Goal: Task Accomplishment & Management: Manage account settings

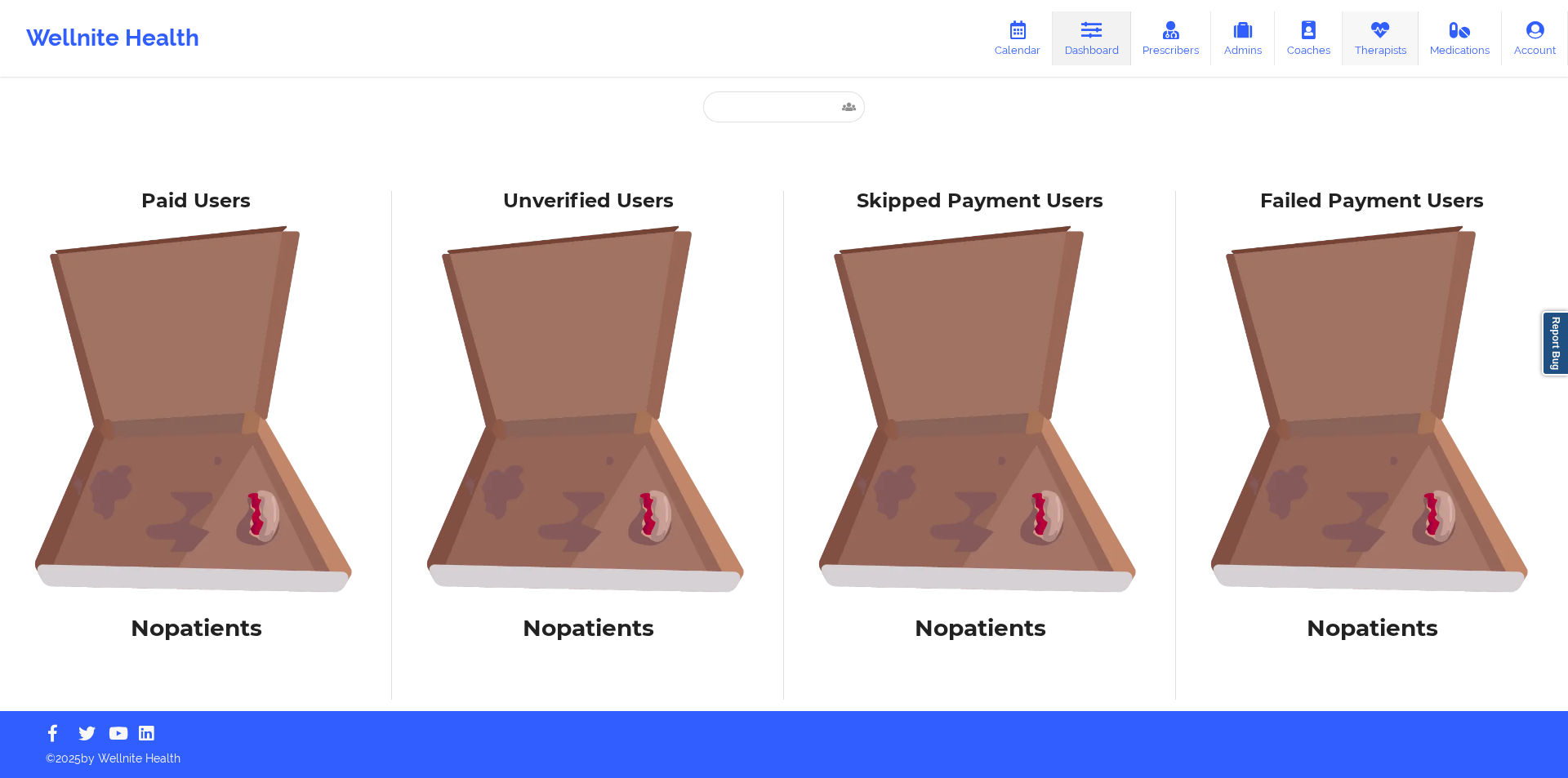
click at [1387, 34] on icon at bounding box center [1380, 30] width 21 height 18
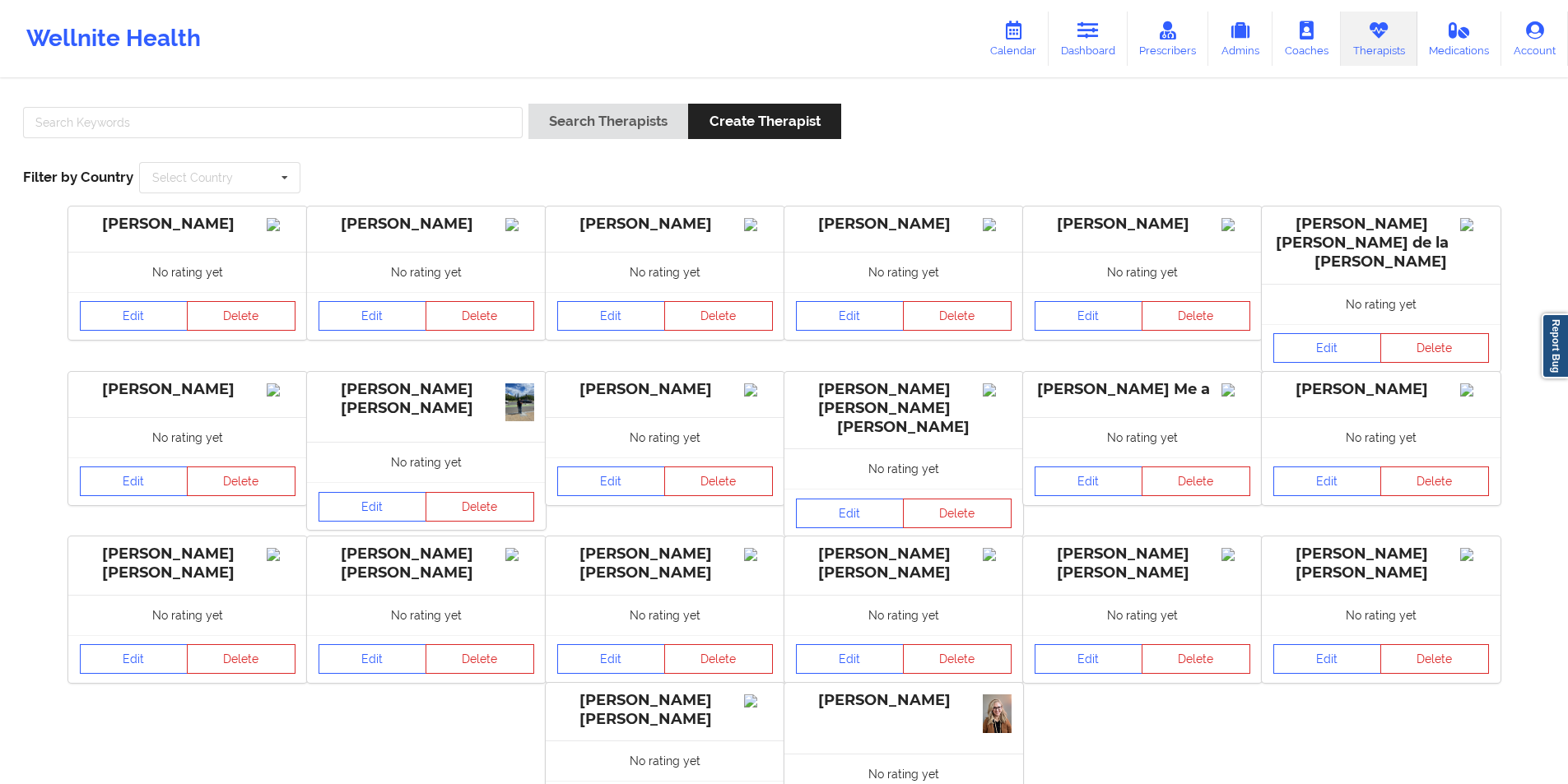
click at [933, 133] on div "Search Therapists Create Therapist" at bounding box center [783, 127] width 1533 height 47
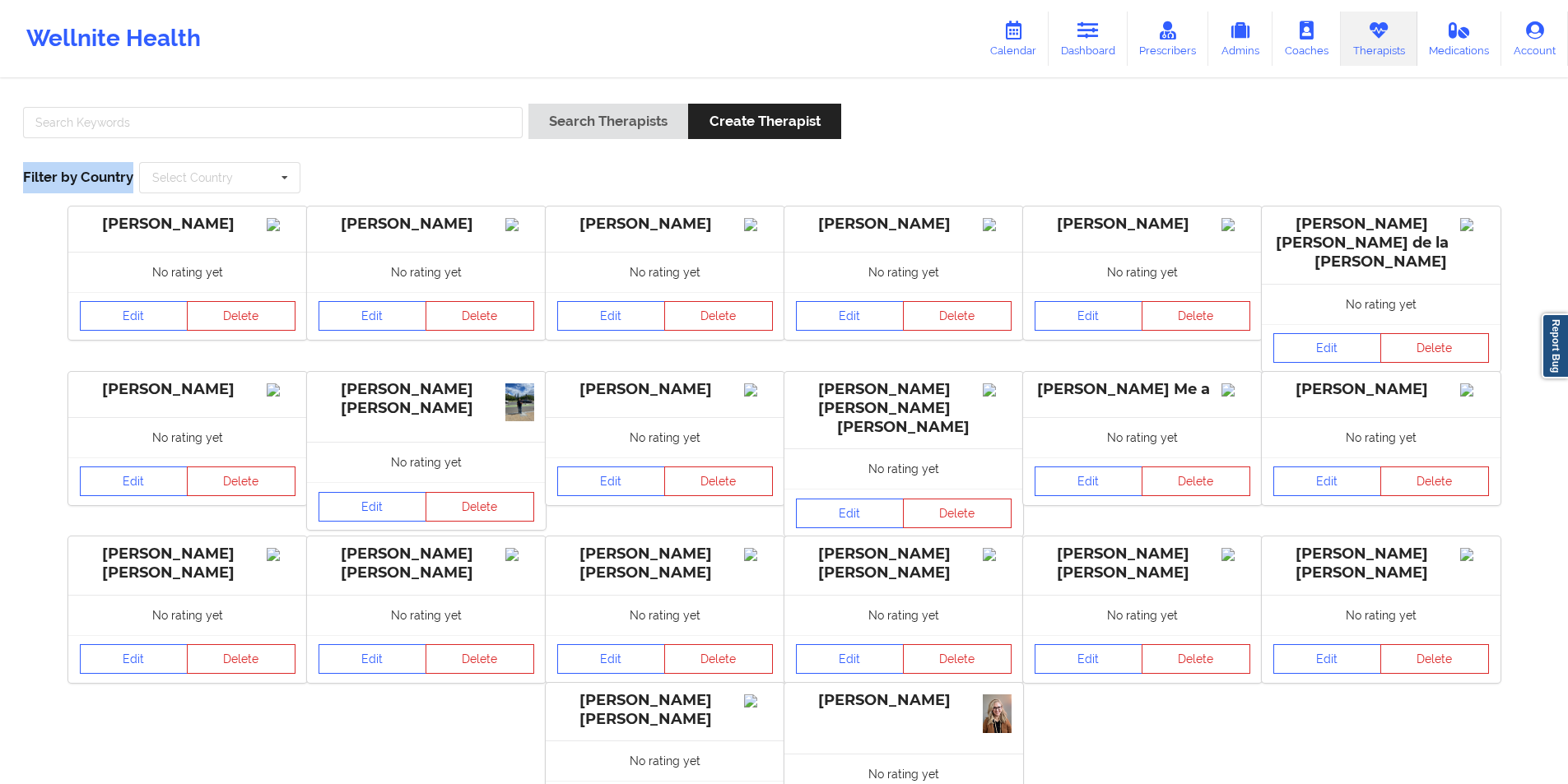
click at [933, 133] on div "Search Therapists Create Therapist" at bounding box center [783, 127] width 1533 height 47
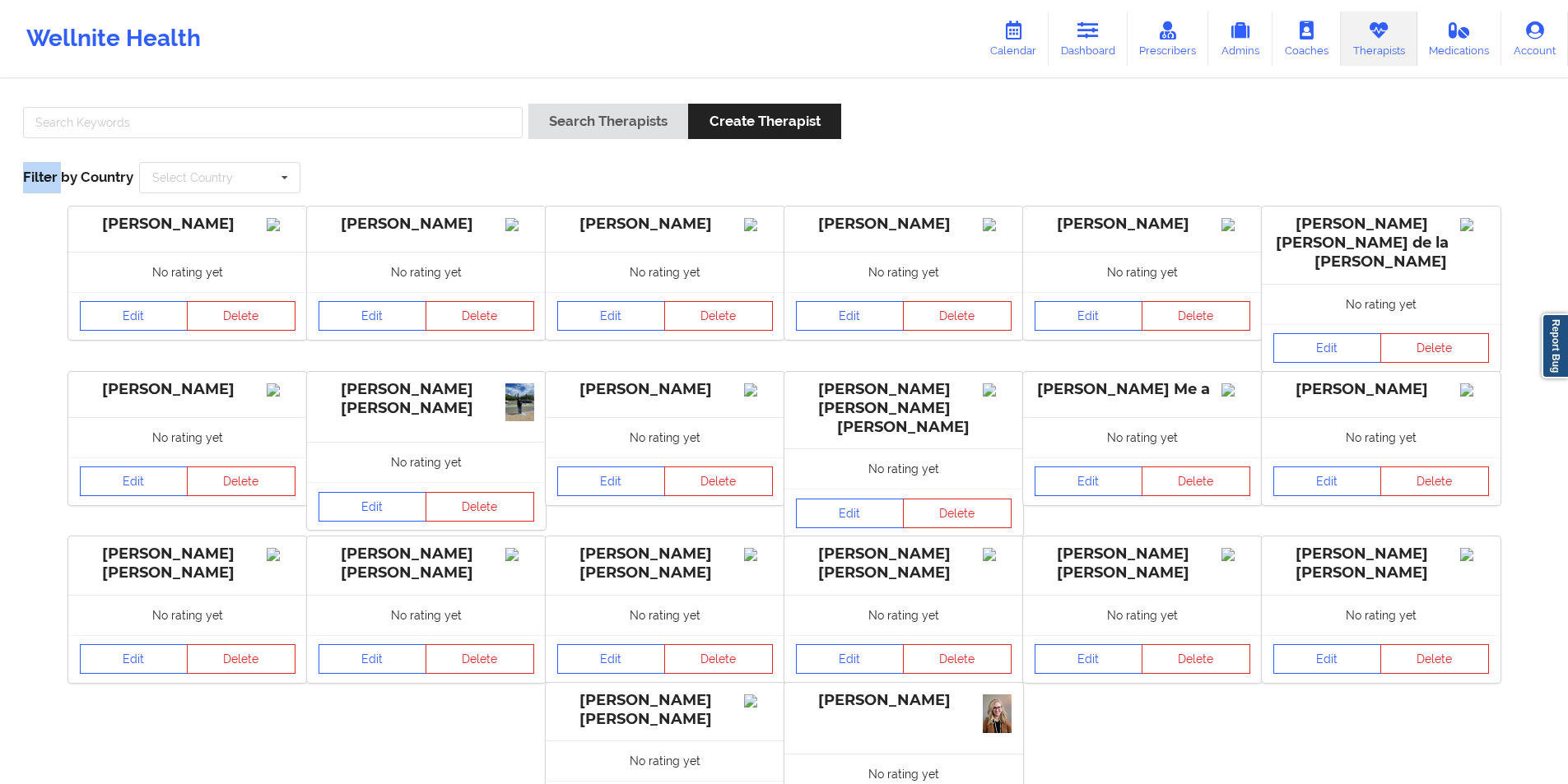
click at [933, 133] on div "Search Therapists Create Therapist" at bounding box center [783, 127] width 1533 height 47
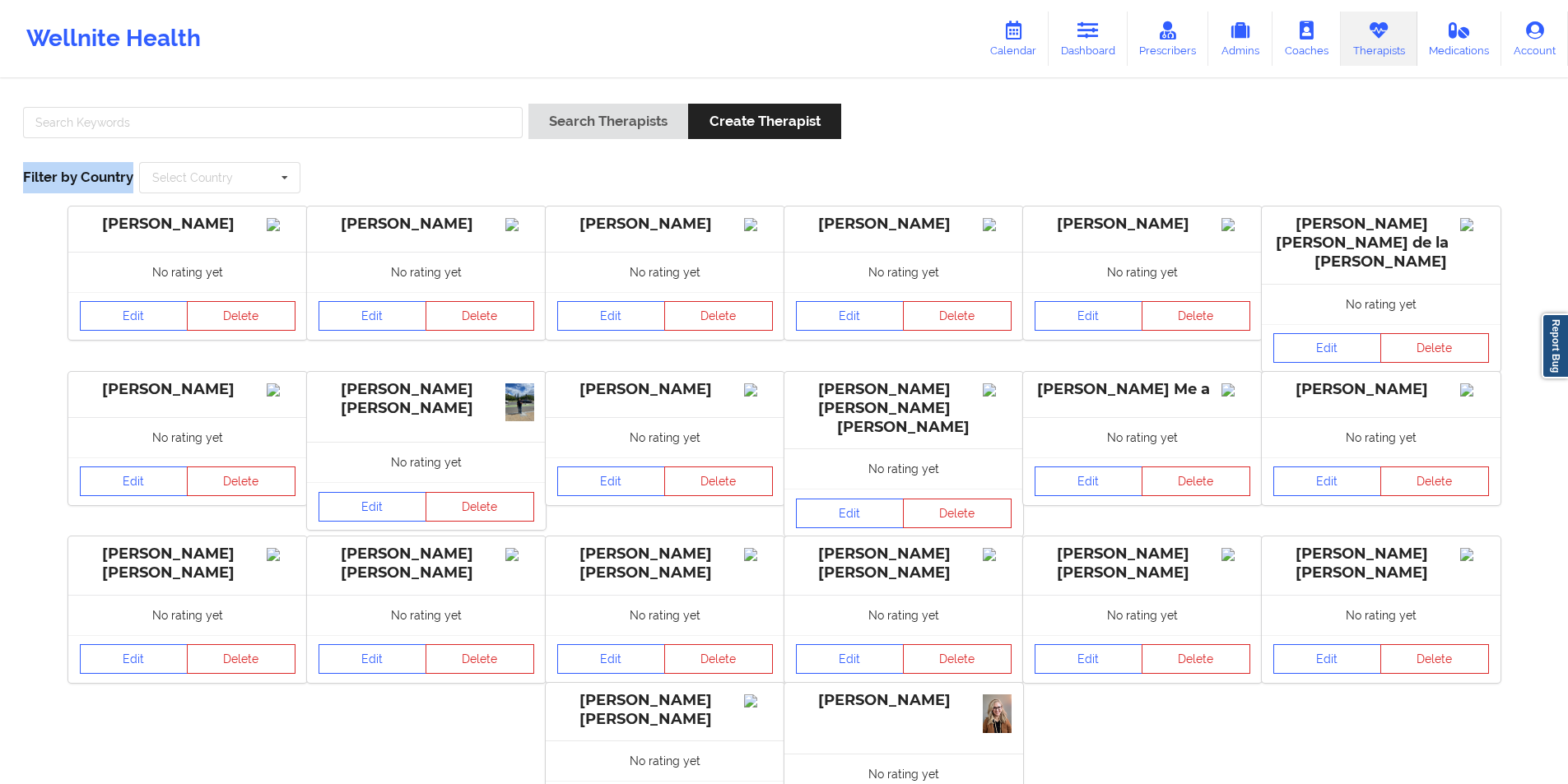
click at [933, 133] on div "Search Therapists Create Therapist" at bounding box center [783, 127] width 1533 height 47
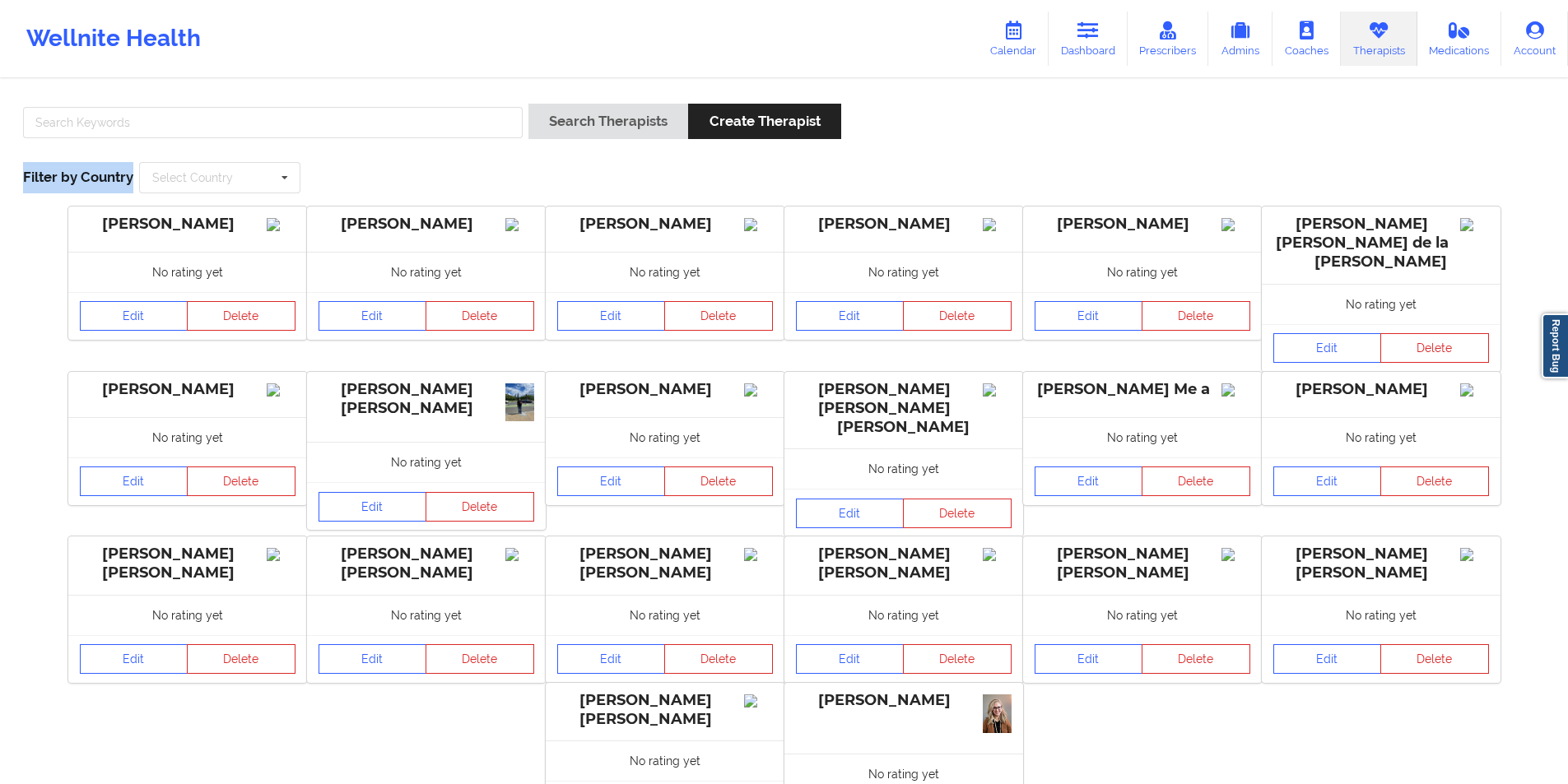
click at [933, 133] on div "Search Therapists Create Therapist" at bounding box center [783, 127] width 1533 height 47
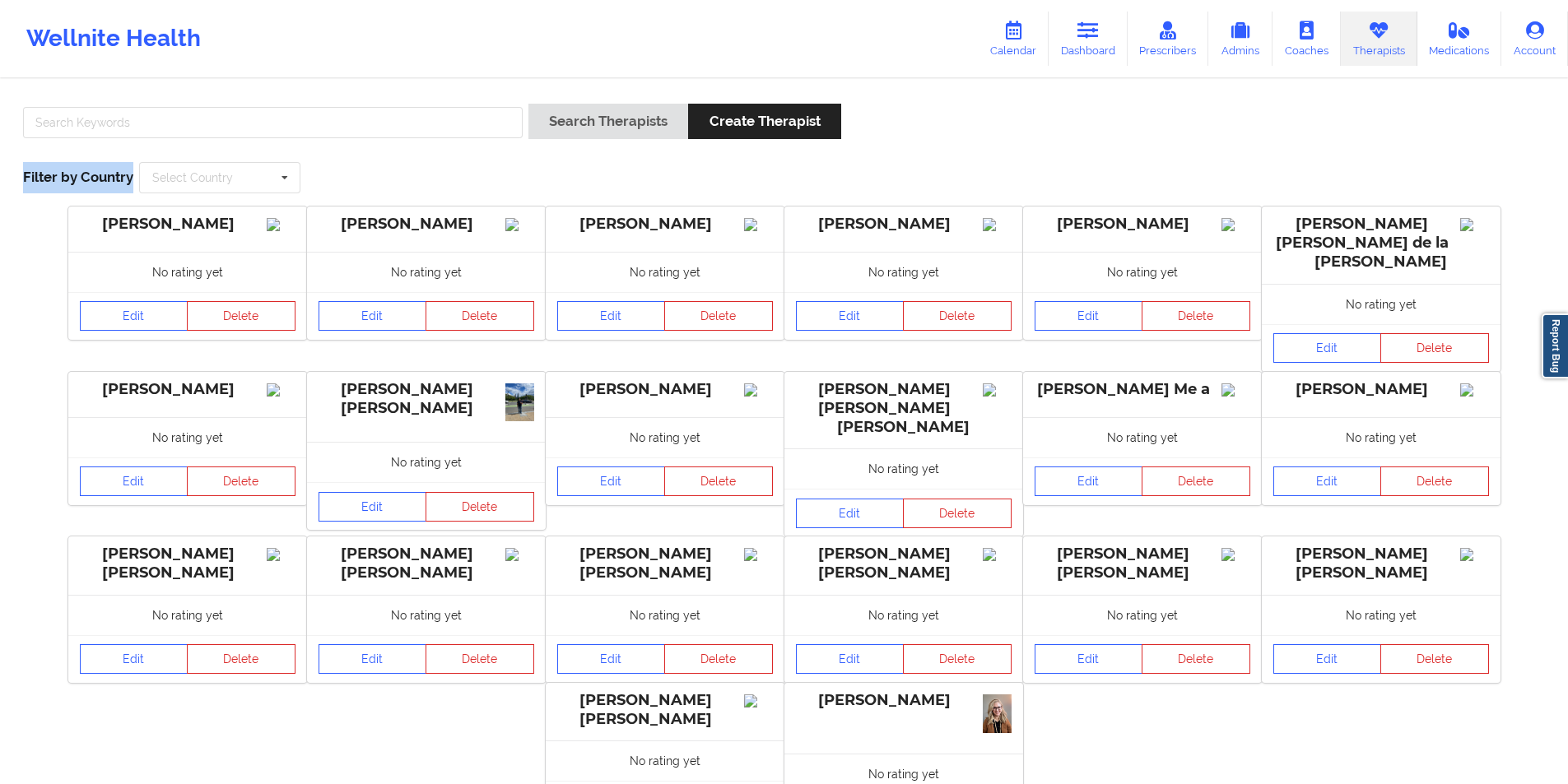
click at [933, 133] on div "Search Therapists Create Therapist" at bounding box center [783, 127] width 1533 height 47
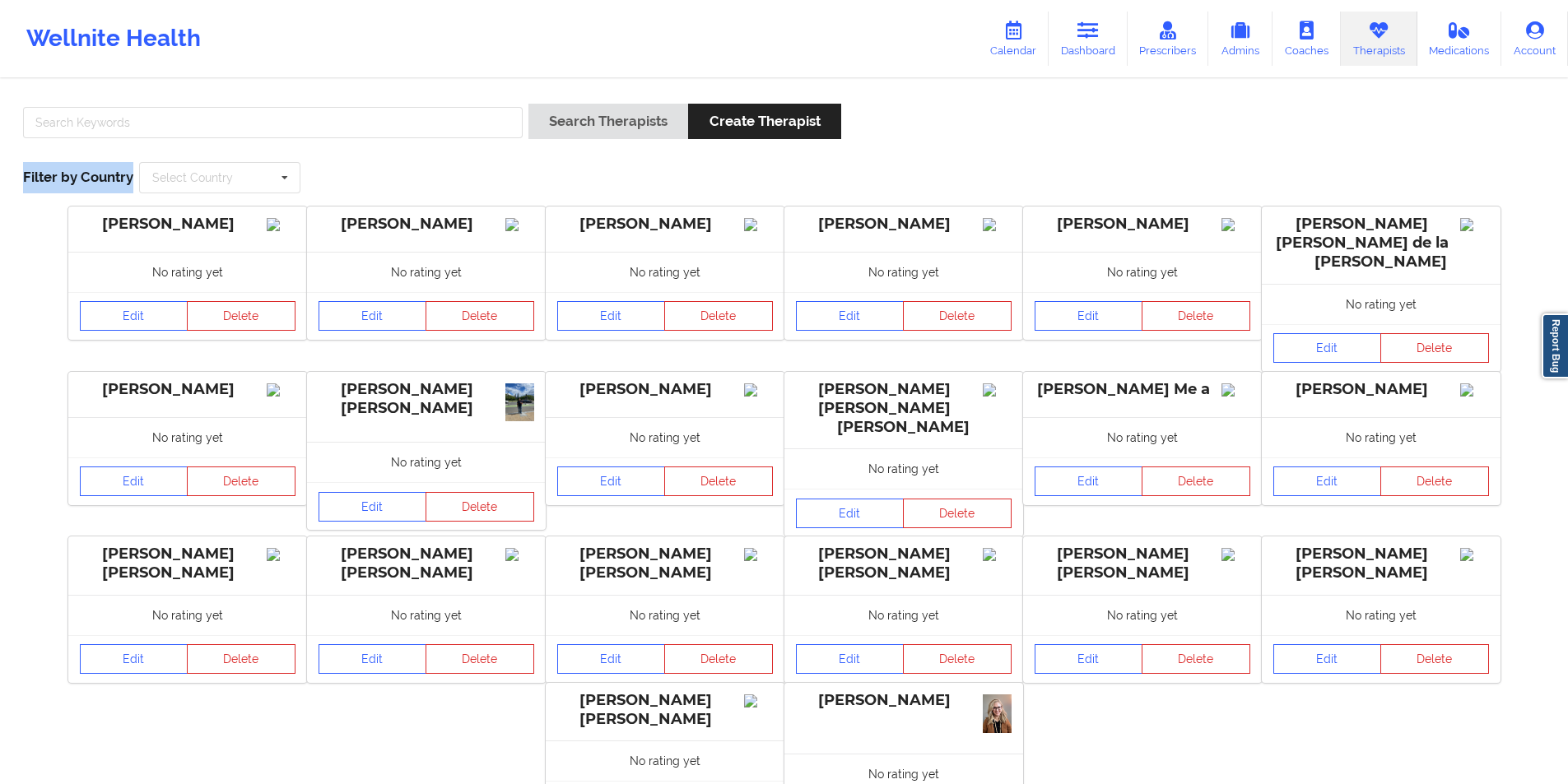
click at [933, 133] on div "Search Therapists Create Therapist" at bounding box center [783, 127] width 1533 height 47
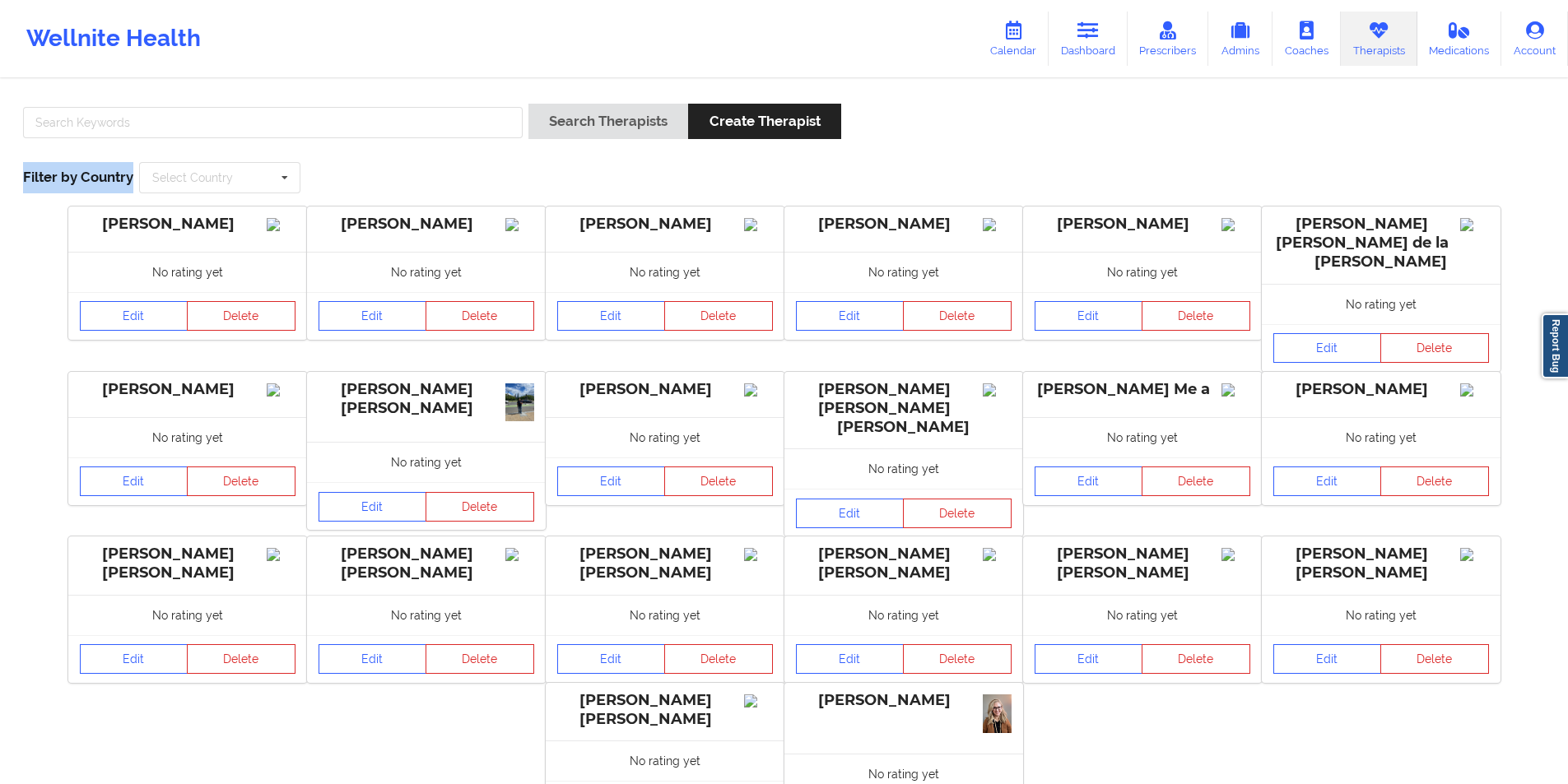
click at [933, 133] on div "Search Therapists Create Therapist" at bounding box center [783, 127] width 1533 height 47
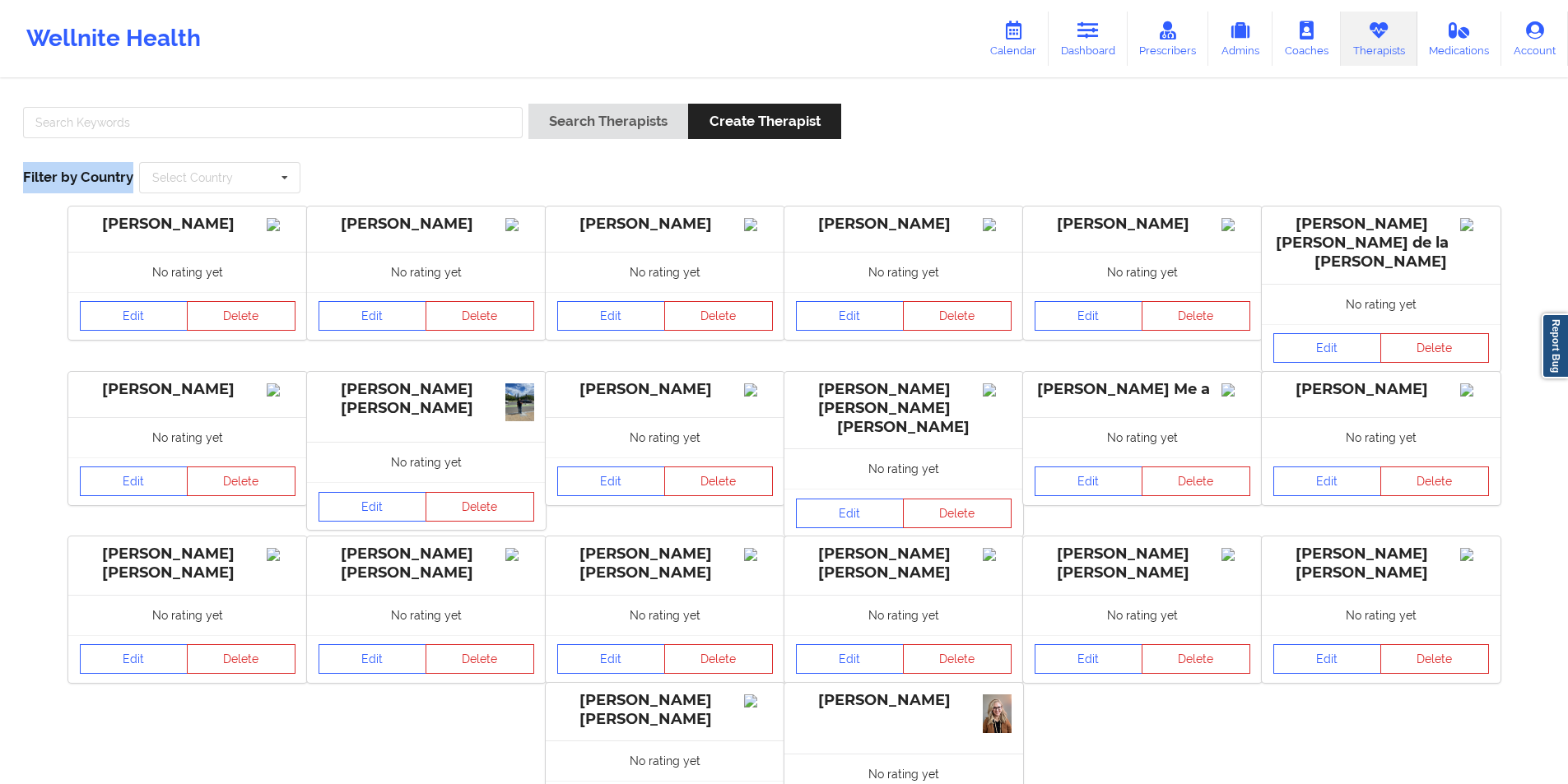
click at [933, 133] on div "Search Therapists Create Therapist" at bounding box center [783, 127] width 1533 height 47
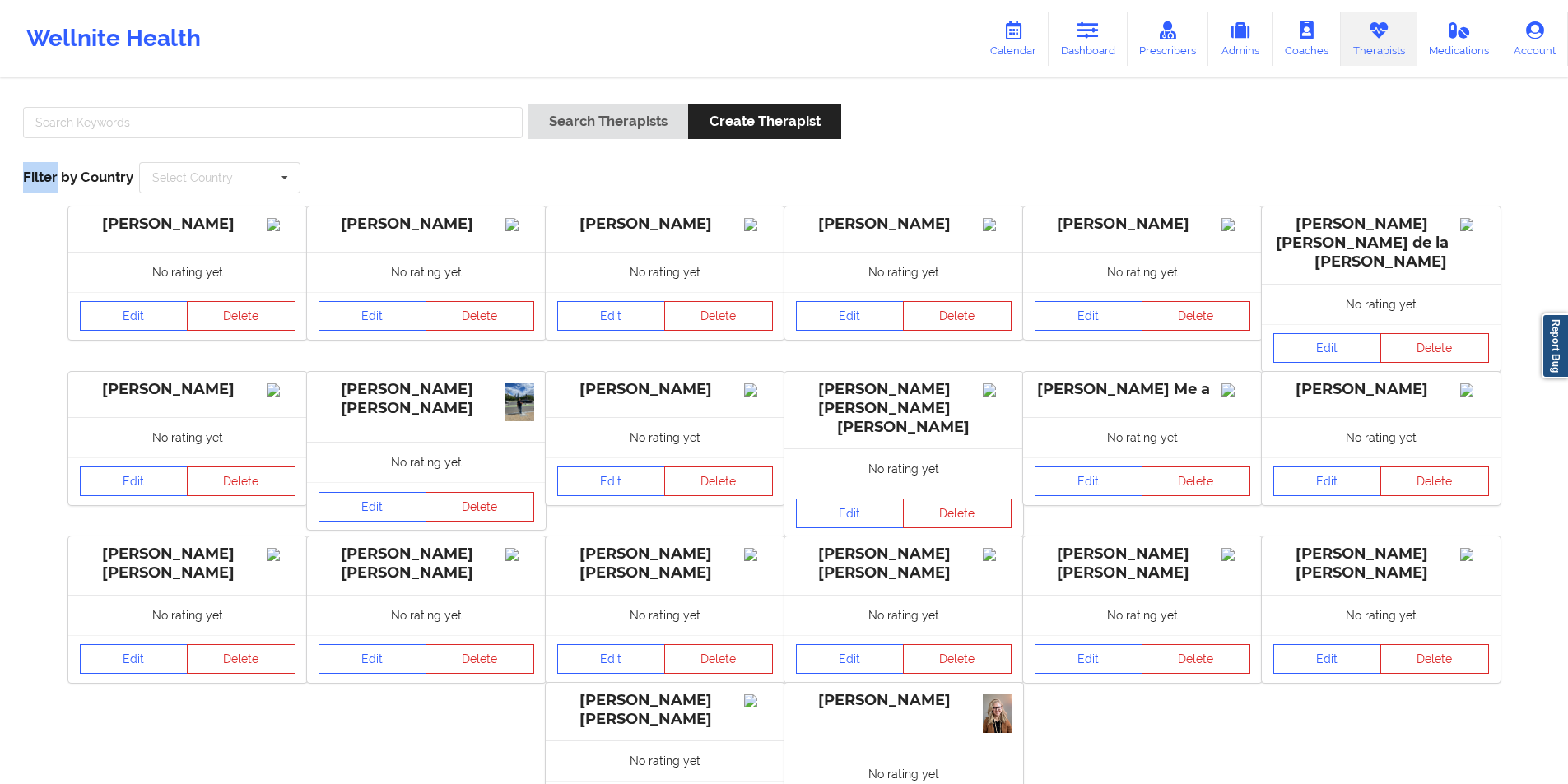
click at [933, 133] on div "Search Therapists Create Therapist" at bounding box center [783, 127] width 1533 height 47
drag, startPoint x: 933, startPoint y: 133, endPoint x: 849, endPoint y: 133, distance: 84.0
click at [933, 133] on div "Search Therapists Create Therapist" at bounding box center [783, 127] width 1533 height 47
drag, startPoint x: 849, startPoint y: 133, endPoint x: 561, endPoint y: 133, distance: 288.0
click at [561, 133] on div "Search Therapists Create Therapist" at bounding box center [783, 127] width 1533 height 47
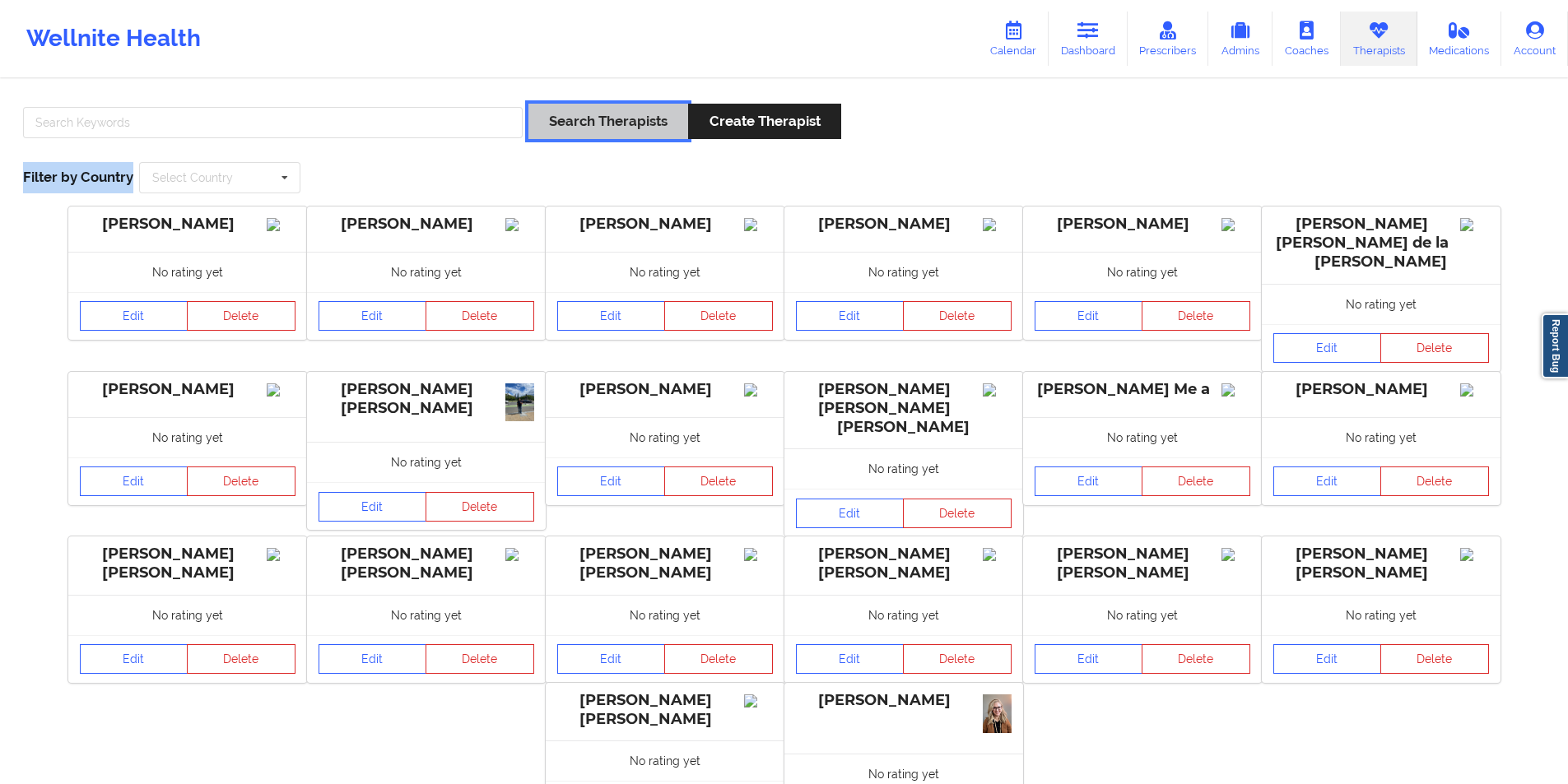
drag, startPoint x: 561, startPoint y: 133, endPoint x: 421, endPoint y: 133, distance: 140.0
click at [421, 133] on div "Search Therapists Create Therapist" at bounding box center [783, 127] width 1533 height 47
drag, startPoint x: 421, startPoint y: 133, endPoint x: 287, endPoint y: 133, distance: 134.0
click at [287, 133] on input "text" at bounding box center [273, 122] width 500 height 31
drag, startPoint x: 287, startPoint y: 133, endPoint x: 193, endPoint y: 133, distance: 94.0
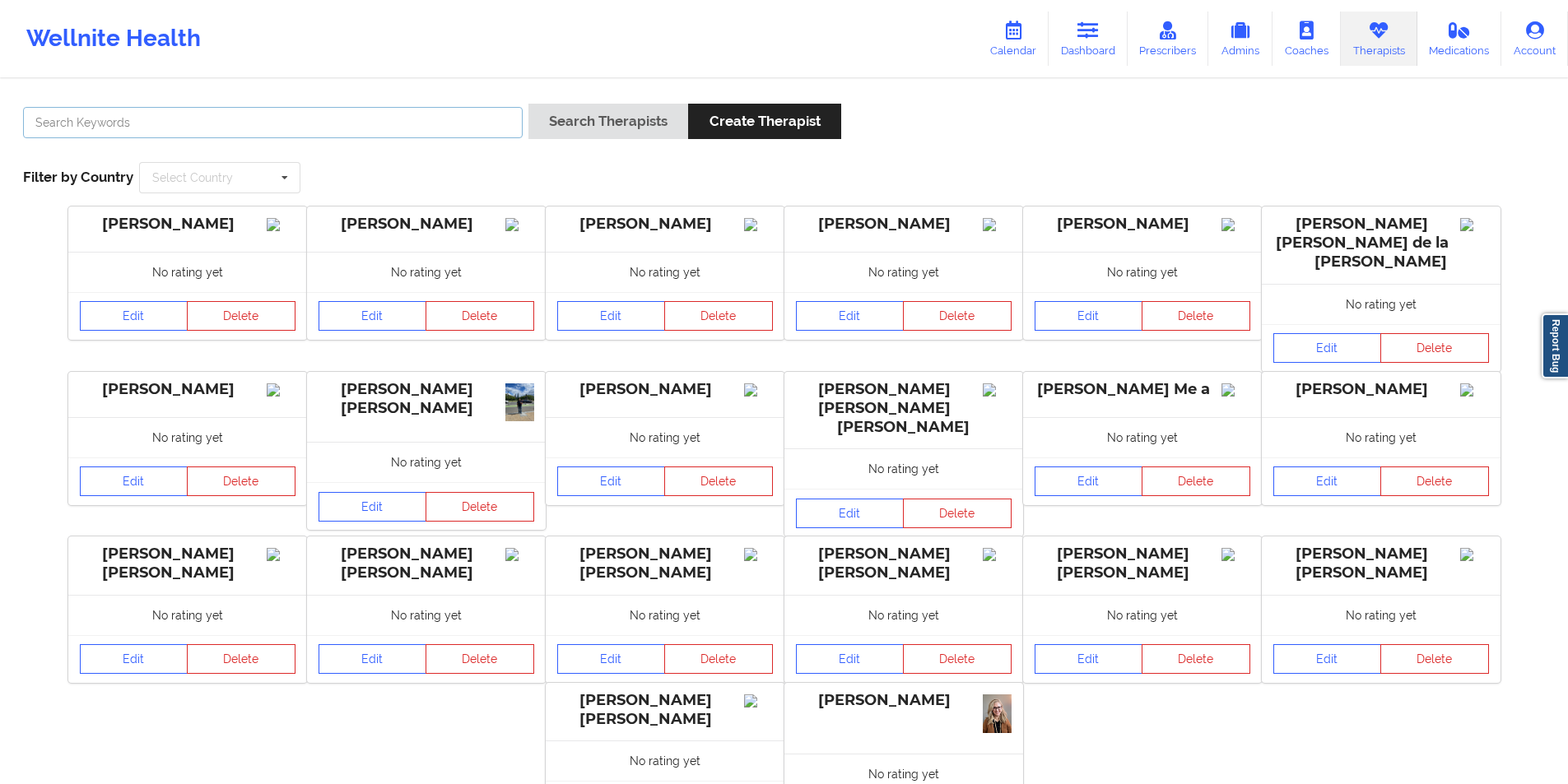
click at [193, 133] on input "text" at bounding box center [273, 122] width 500 height 31
drag, startPoint x: 193, startPoint y: 133, endPoint x: 55, endPoint y: 133, distance: 138.0
click at [55, 133] on input "text" at bounding box center [273, 122] width 500 height 31
drag, startPoint x: 55, startPoint y: 133, endPoint x: 406, endPoint y: 133, distance: 351.0
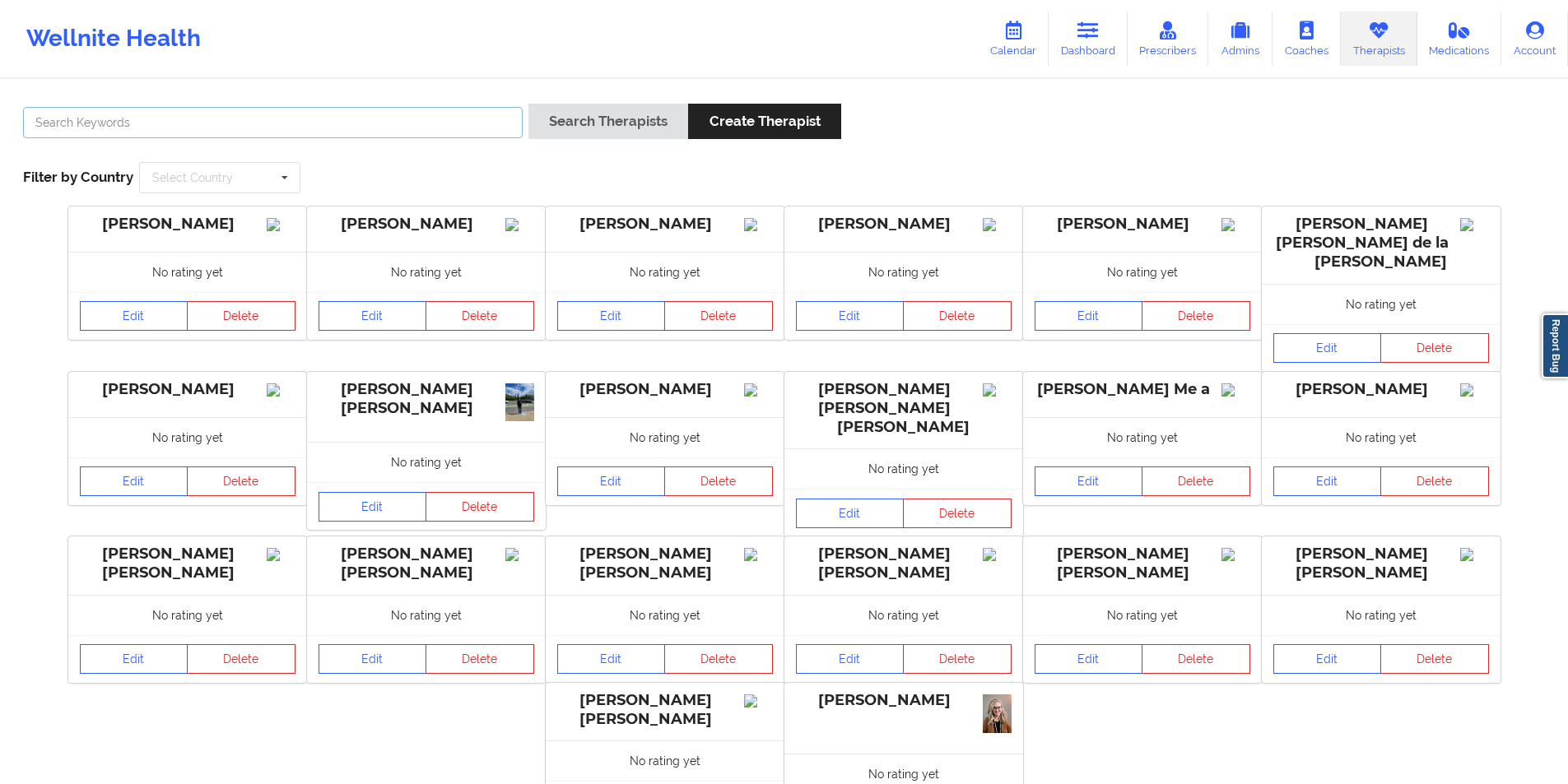
click at [406, 133] on input "text" at bounding box center [273, 122] width 500 height 31
drag, startPoint x: 406, startPoint y: 133, endPoint x: 349, endPoint y: 133, distance: 57.0
click at [349, 133] on input "text" at bounding box center [273, 122] width 500 height 31
drag, startPoint x: 349, startPoint y: 133, endPoint x: 206, endPoint y: 133, distance: 143.0
click at [206, 133] on input "text" at bounding box center [273, 122] width 500 height 31
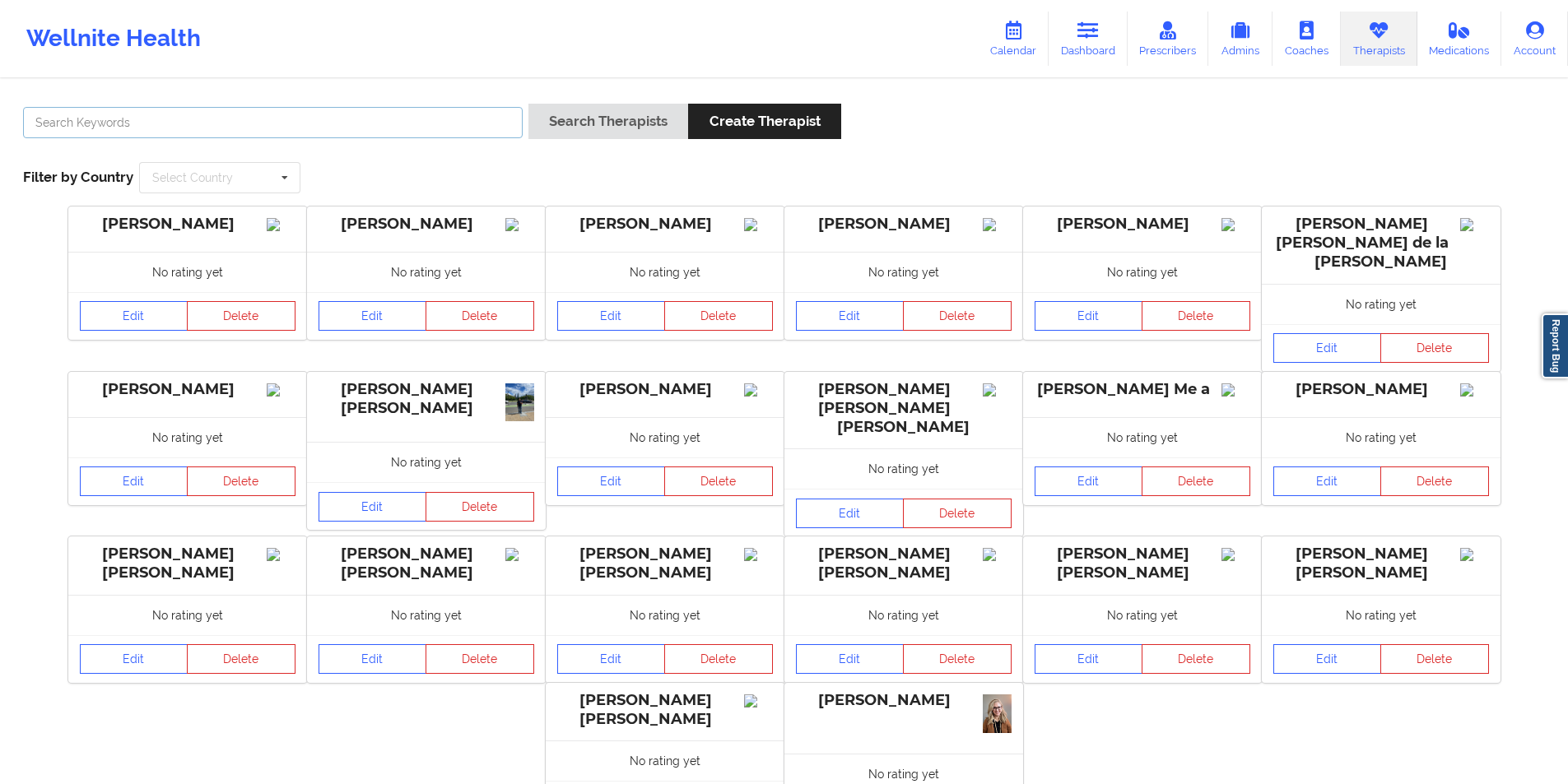
click at [206, 133] on input "text" at bounding box center [273, 122] width 500 height 31
drag, startPoint x: 206, startPoint y: 133, endPoint x: 541, endPoint y: 133, distance: 335.0
click at [541, 133] on div "Search Therapists Create Therapist" at bounding box center [783, 127] width 1533 height 47
drag, startPoint x: 541, startPoint y: 133, endPoint x: 887, endPoint y: 133, distance: 346.0
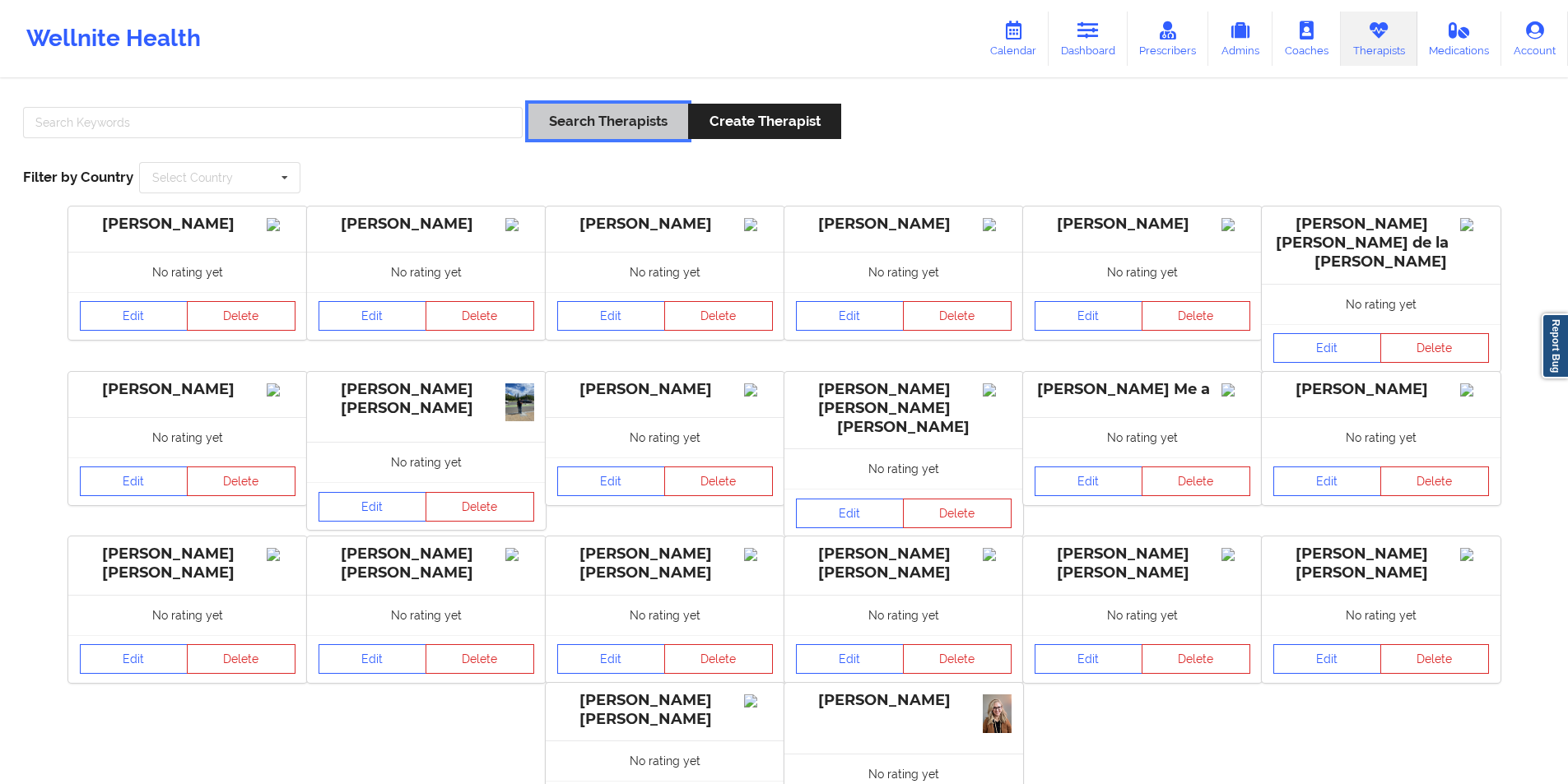
click at [887, 133] on div "Search Therapists Create Therapist" at bounding box center [783, 127] width 1533 height 47
drag, startPoint x: 887, startPoint y: 133, endPoint x: 735, endPoint y: 133, distance: 152.0
click at [735, 133] on div "Search Therapists Create Therapist" at bounding box center [783, 127] width 1533 height 47
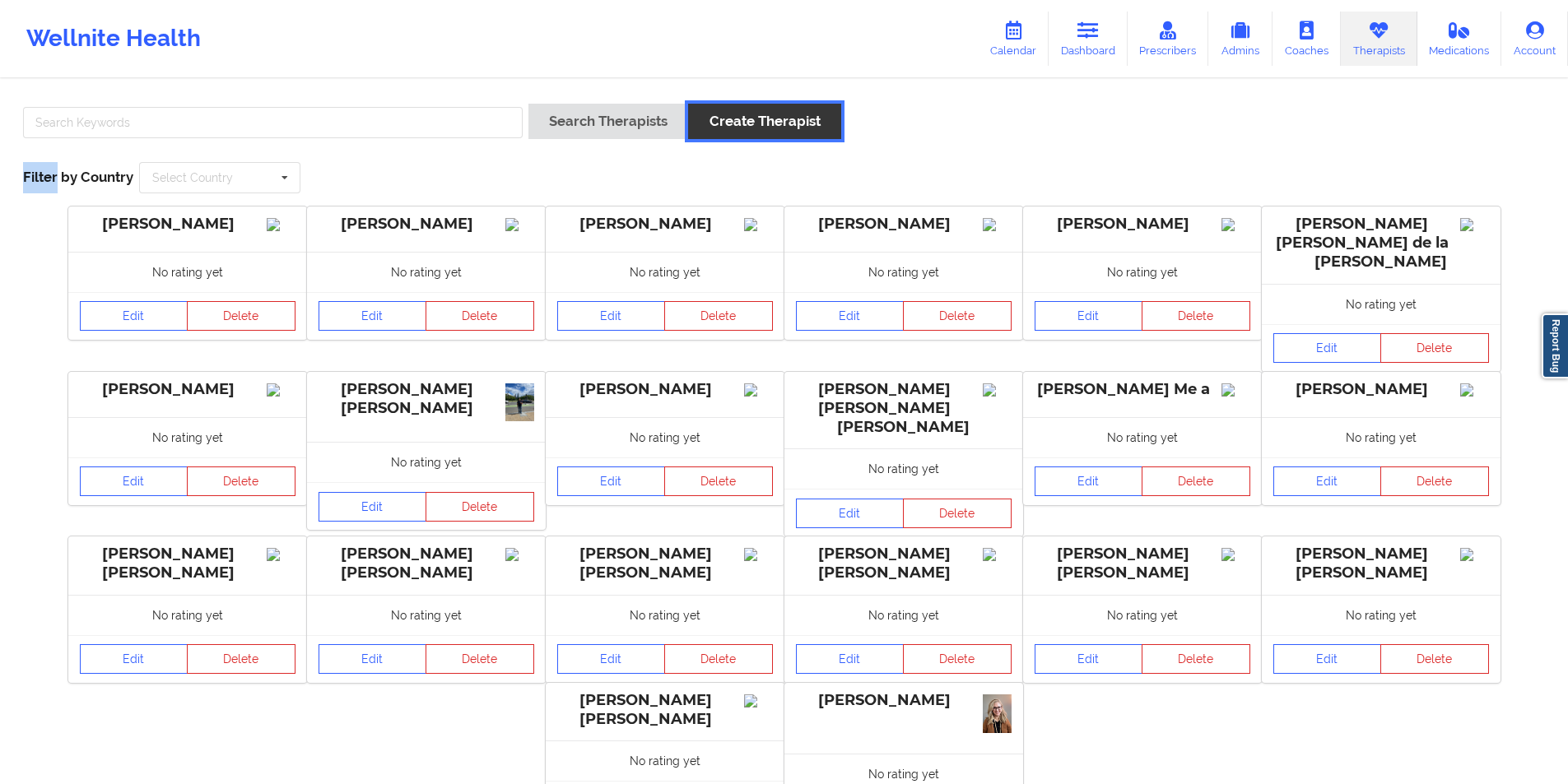
click at [735, 133] on button "Create Therapist" at bounding box center [764, 121] width 152 height 35
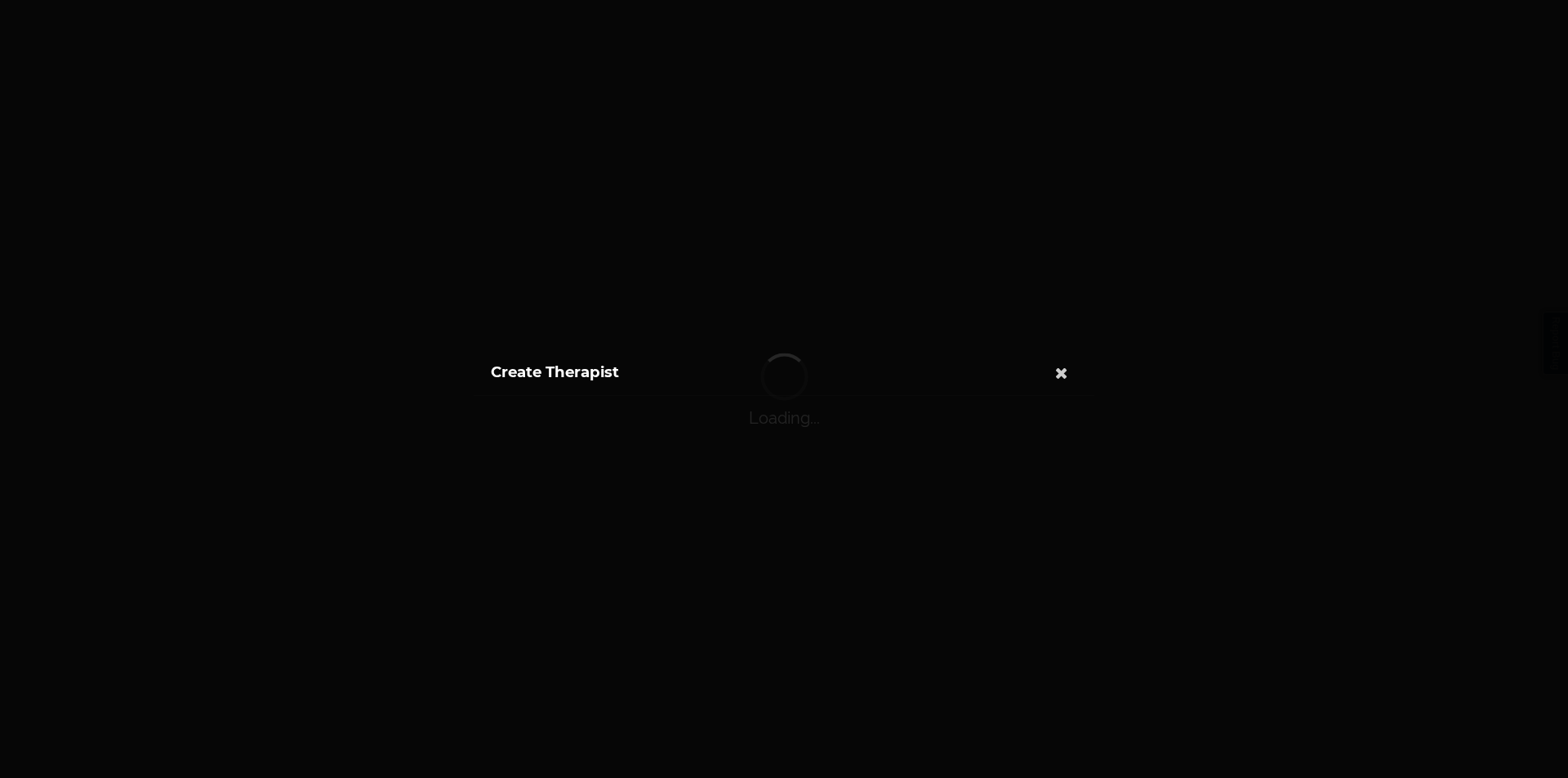
click at [729, 348] on div "Create Therapist" at bounding box center [784, 372] width 621 height 48
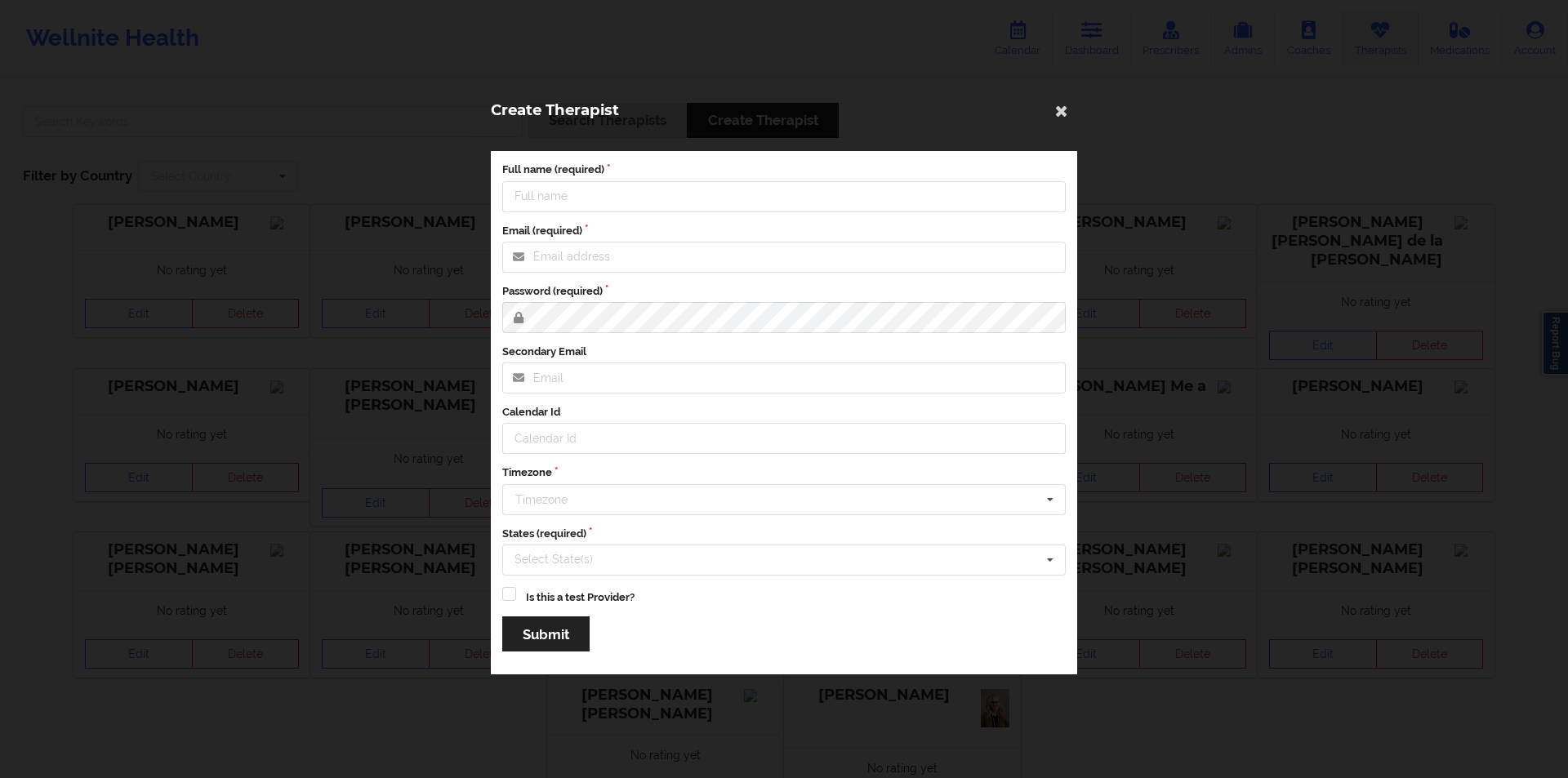
drag, startPoint x: 729, startPoint y: 132, endPoint x: 588, endPoint y: 132, distance: 141.0
click at [588, 132] on div "Create Therapist" at bounding box center [784, 109] width 621 height 48
type input "ujunwa@wellnite.com"
click at [588, 132] on div "Create Therapist" at bounding box center [784, 109] width 621 height 48
click at [1058, 108] on icon at bounding box center [1061, 110] width 27 height 27
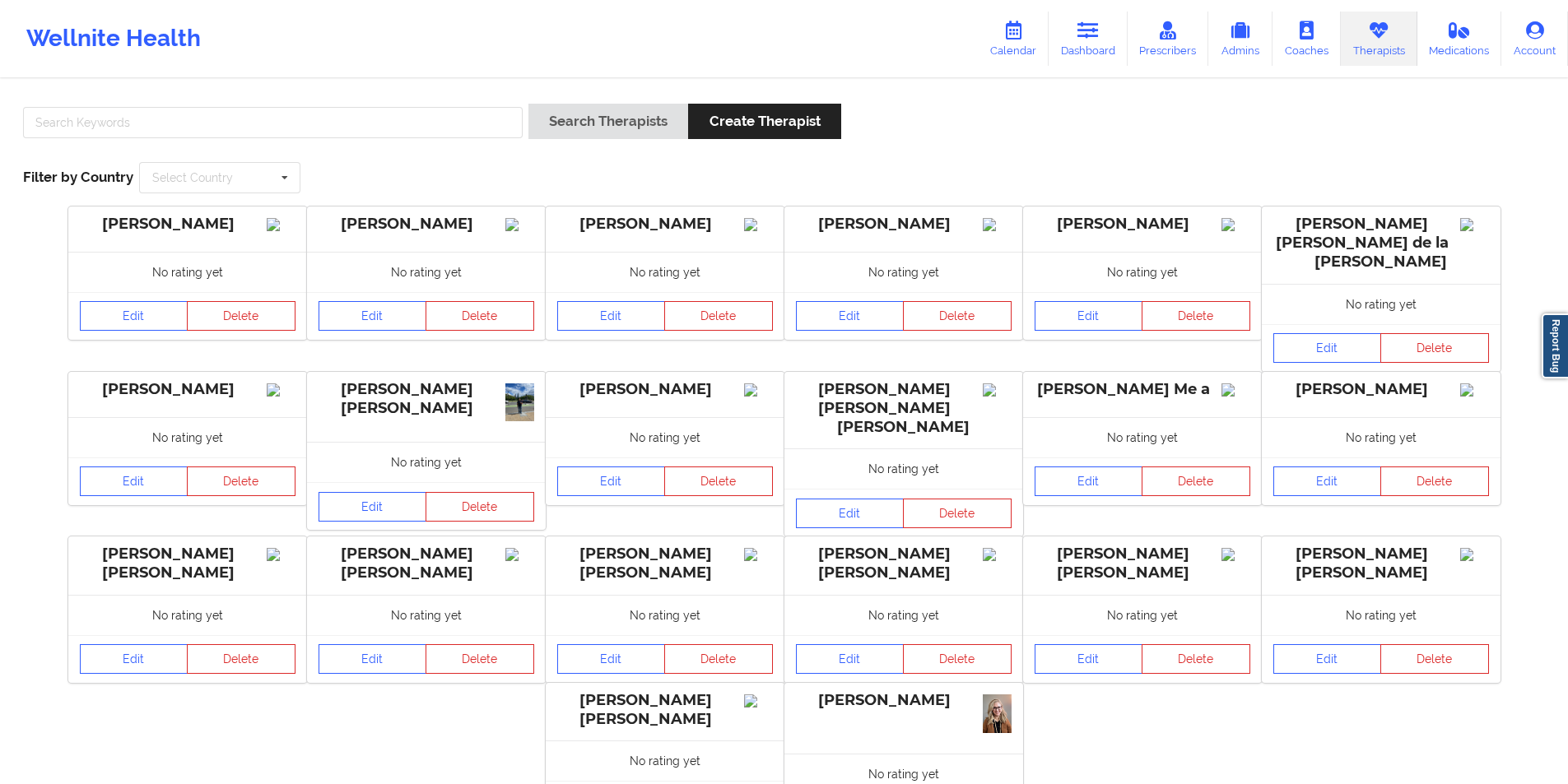
click at [1066, 109] on div "Search Therapists Create Therapist" at bounding box center [783, 127] width 1533 height 47
click at [949, 97] on div "Search Therapists Create Therapist Filter by Country Select Country Australia C…" at bounding box center [783, 148] width 1545 height 113
click at [193, 127] on input "text" at bounding box center [273, 122] width 500 height 31
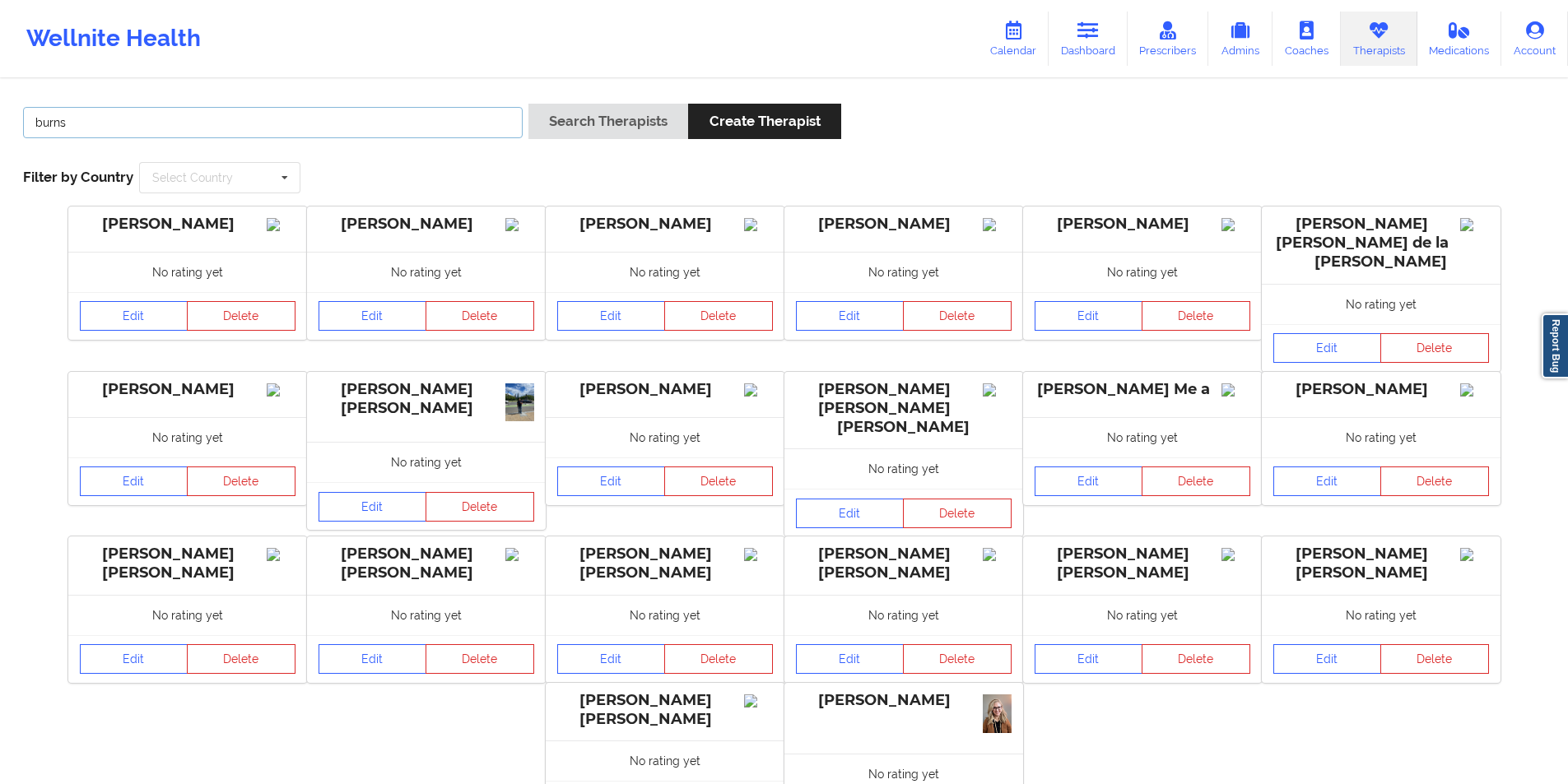
click at [488, 132] on input "burns" at bounding box center [273, 122] width 500 height 31
type input "burns"
click at [609, 114] on button "Search Therapists" at bounding box center [607, 121] width 159 height 35
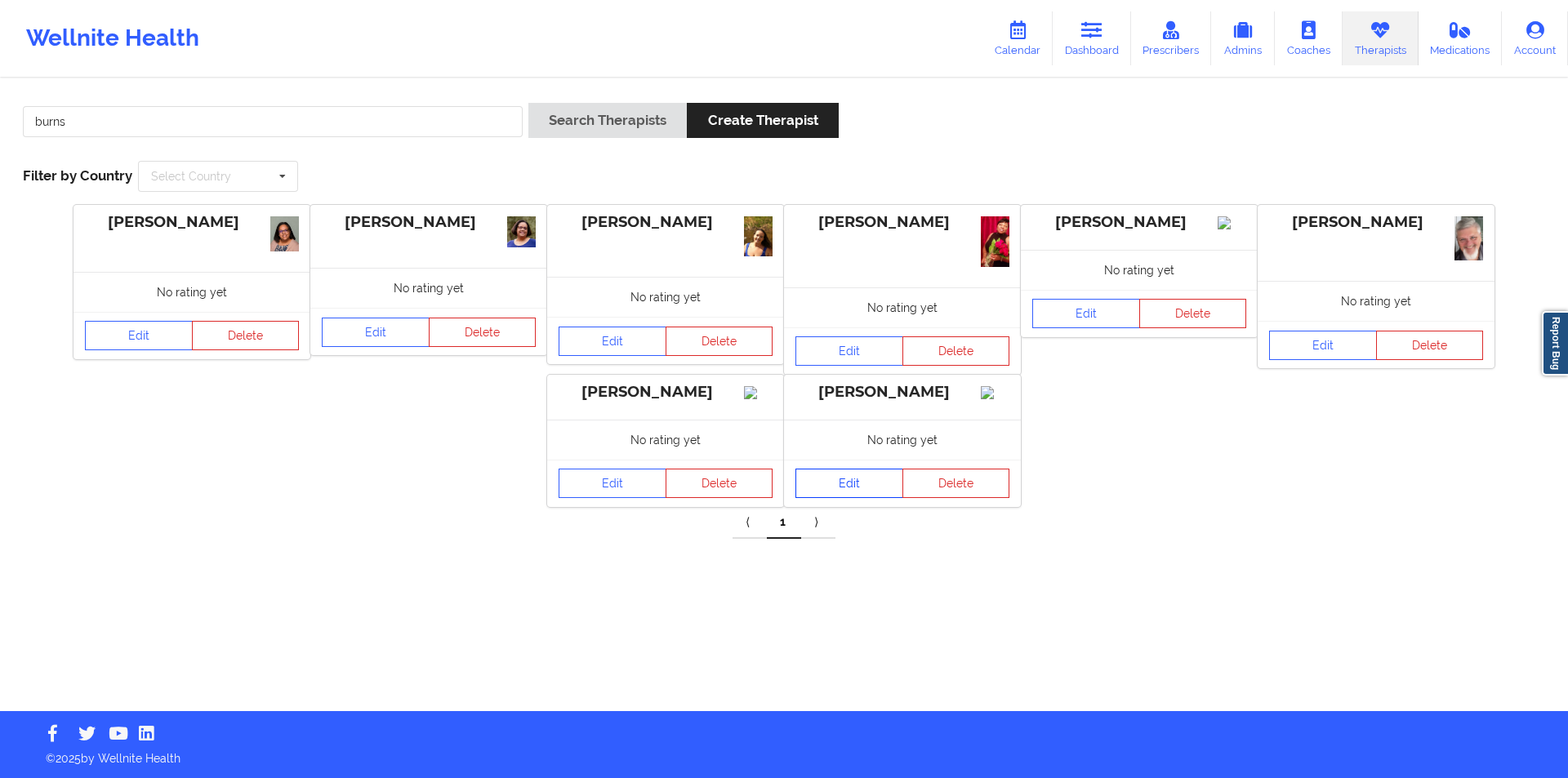
click at [851, 491] on link "Edit" at bounding box center [849, 483] width 108 height 29
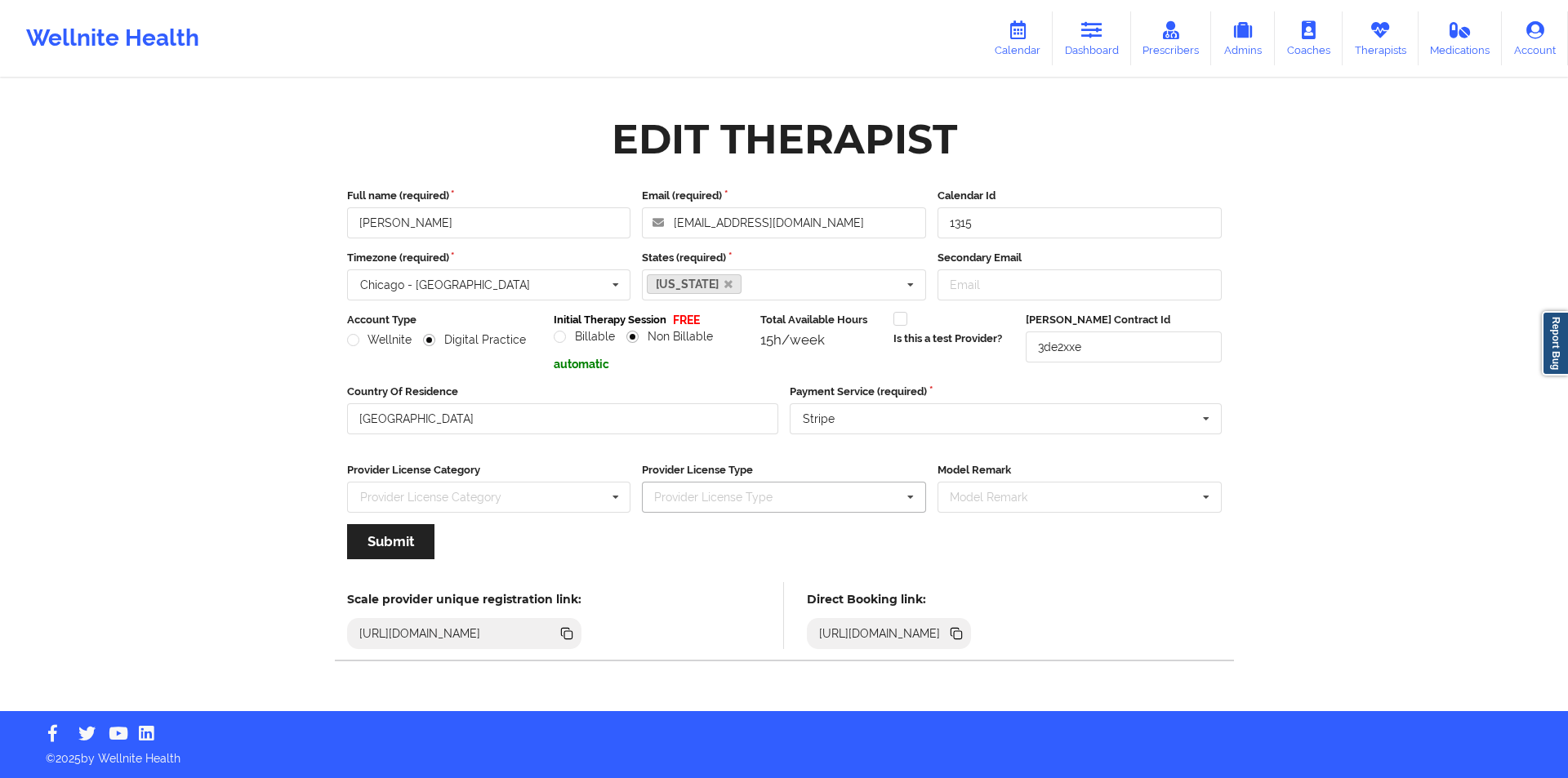
click at [693, 491] on div "Provider License Type" at bounding box center [722, 498] width 146 height 19
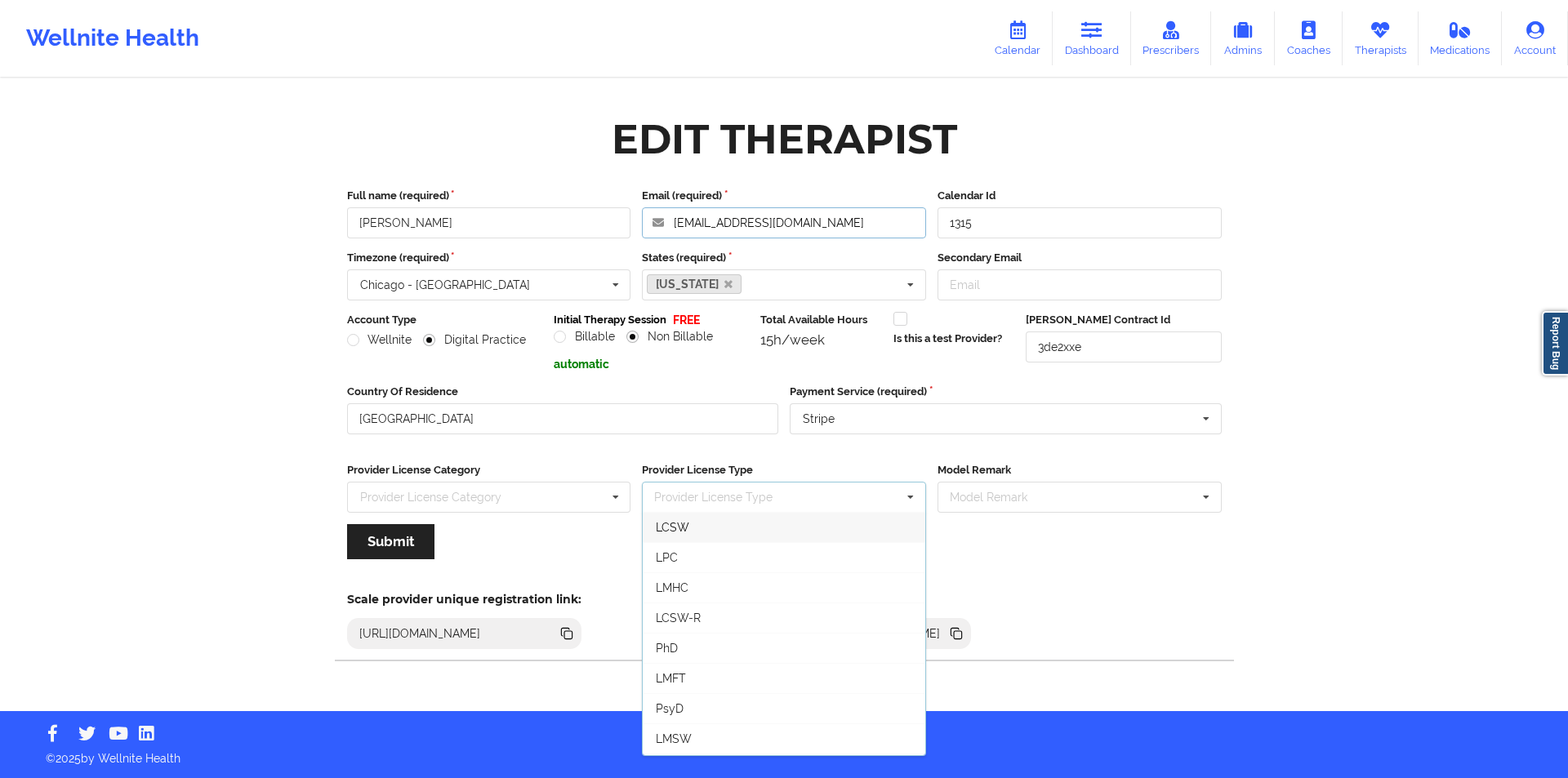
click at [852, 221] on input "rocktheboat5000@yahoo.com" at bounding box center [784, 223] width 284 height 31
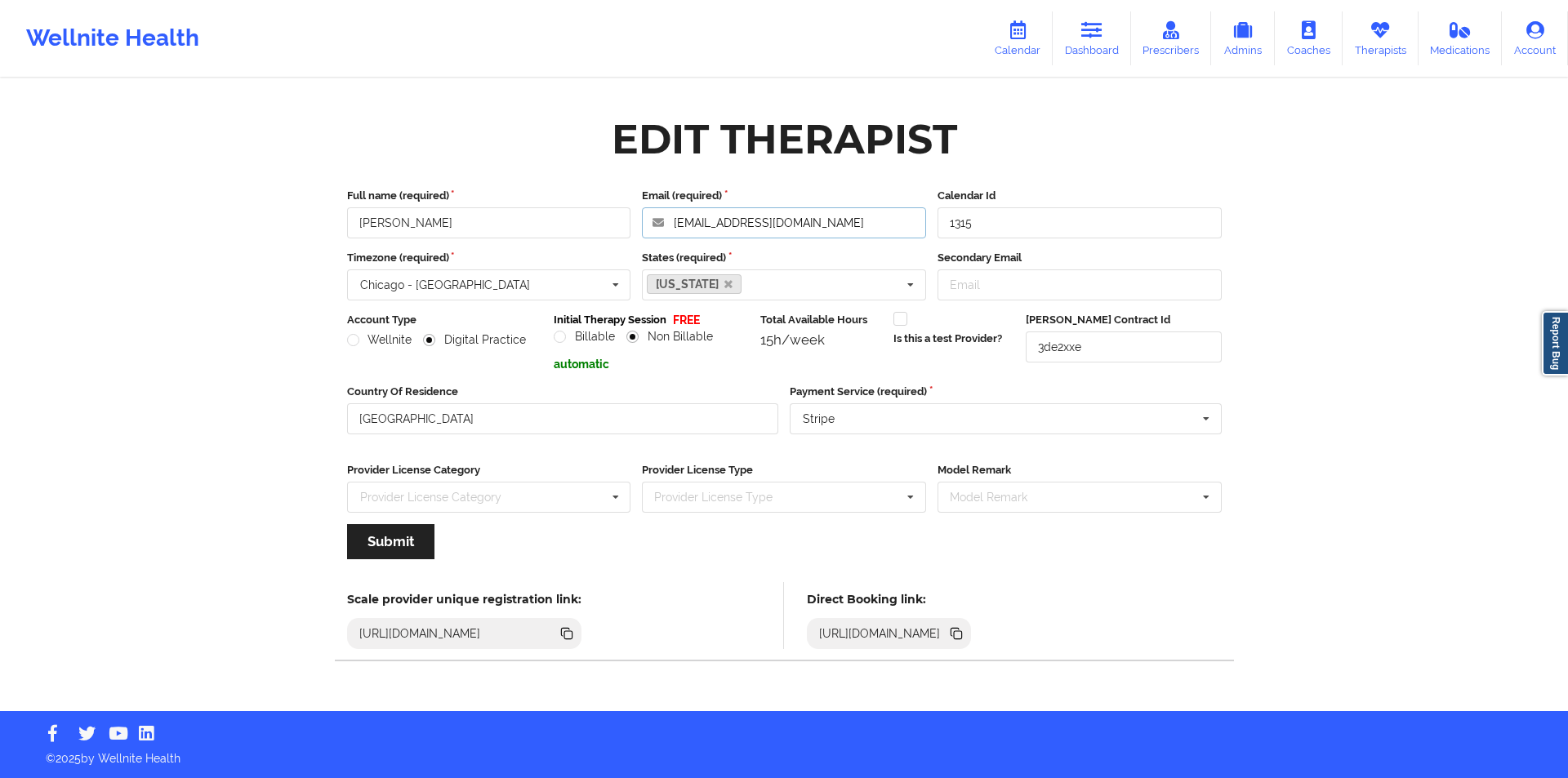
click at [852, 221] on input "rocktheboat5000@yahoo.com" at bounding box center [784, 223] width 284 height 31
click at [1374, 44] on link "Therapists" at bounding box center [1380, 38] width 76 height 54
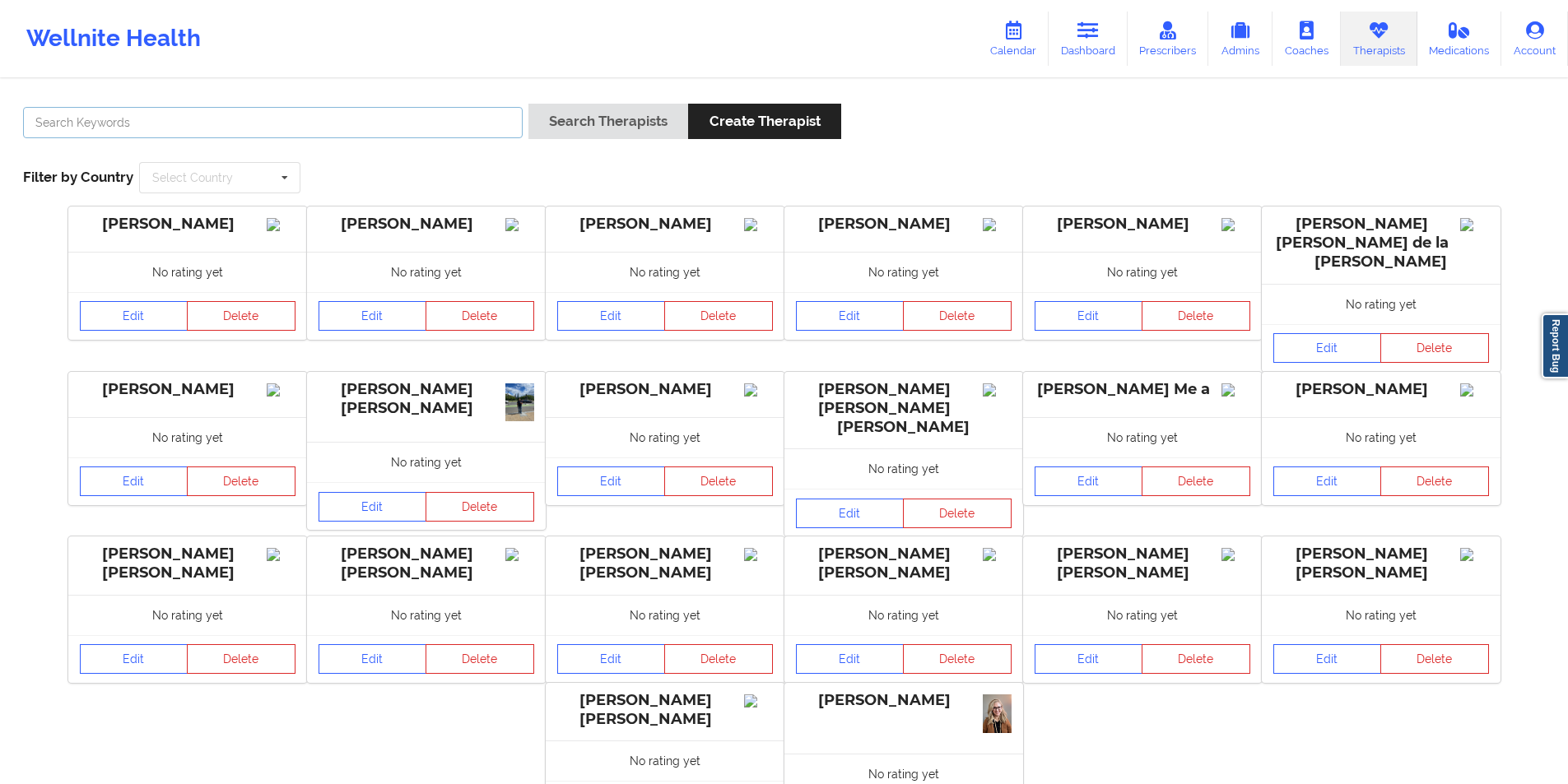
click at [308, 112] on input "text" at bounding box center [273, 122] width 500 height 31
type input "melanie burns"
click at [616, 119] on button "Search Therapists" at bounding box center [607, 121] width 159 height 35
